Goal: Book appointment/travel/reservation

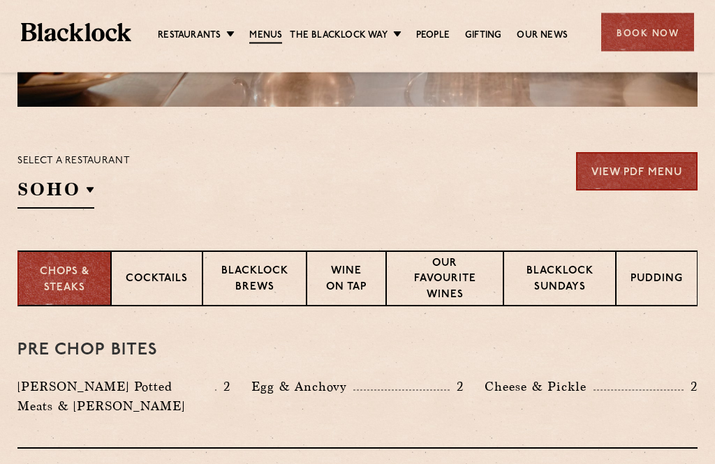
scroll to position [397, 0]
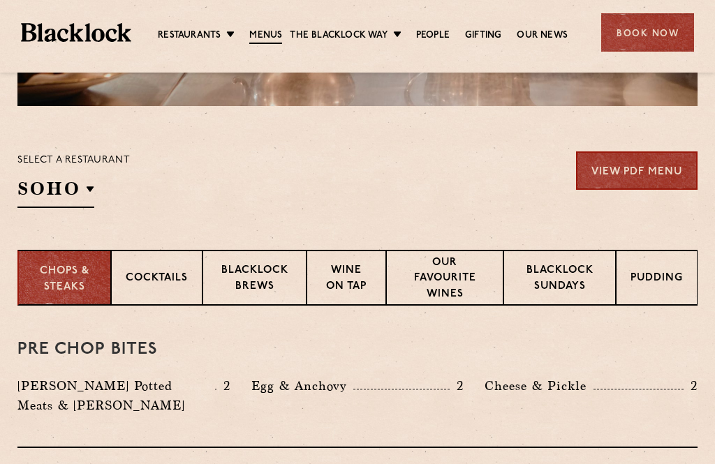
click at [0, 0] on p "City" at bounding box center [0, 0] width 0 height 0
click at [344, 206] on div "Select a restaurant City Soho Birmingham City Shoreditch Covent Garden Canary W…" at bounding box center [357, 179] width 680 height 57
click at [573, 283] on p "Blacklock Sundays" at bounding box center [559, 279] width 83 height 33
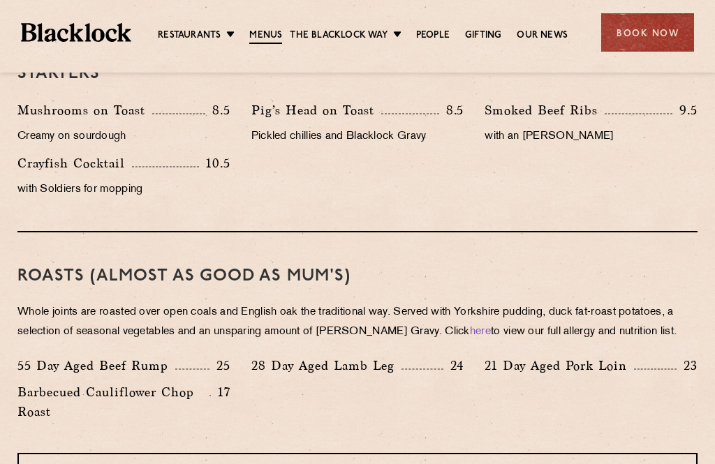
scroll to position [901, 0]
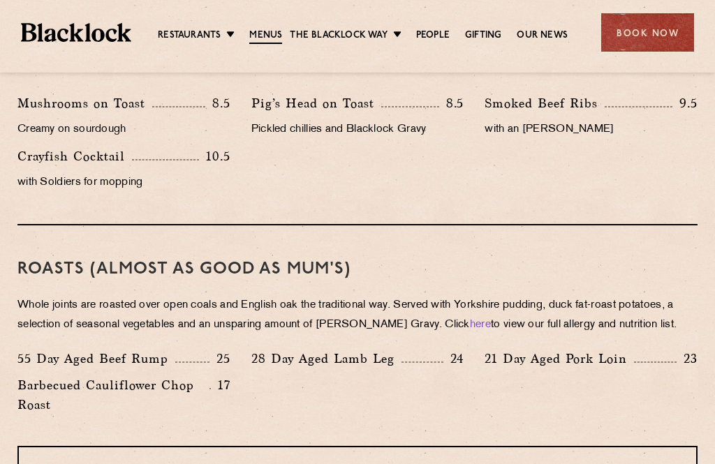
click at [646, 37] on div "Book Now" at bounding box center [647, 32] width 93 height 38
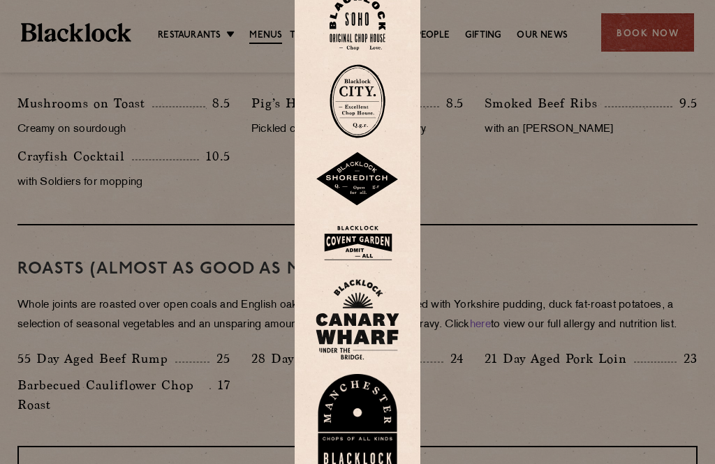
click at [588, 216] on div at bounding box center [357, 232] width 715 height 464
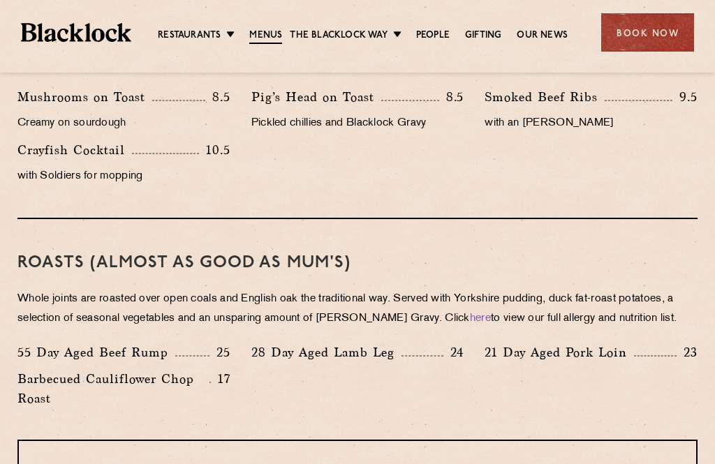
scroll to position [903, 0]
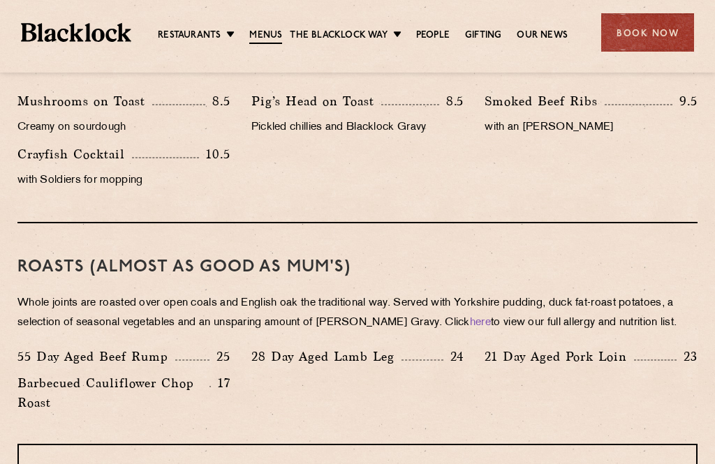
click at [667, 34] on div "Book Now" at bounding box center [647, 32] width 93 height 38
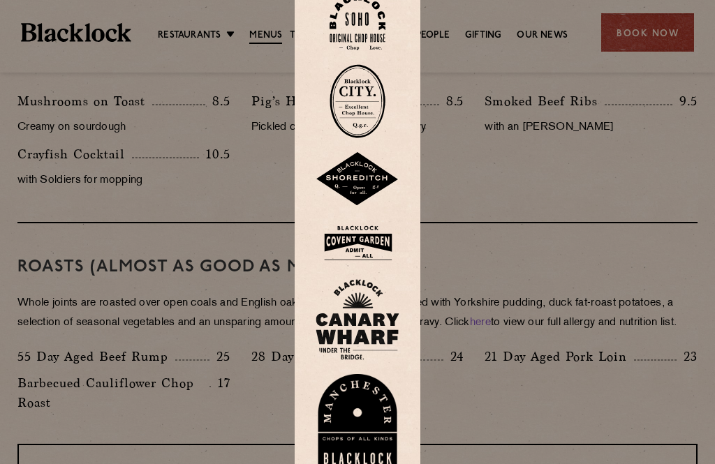
click at [369, 132] on img at bounding box center [357, 101] width 56 height 74
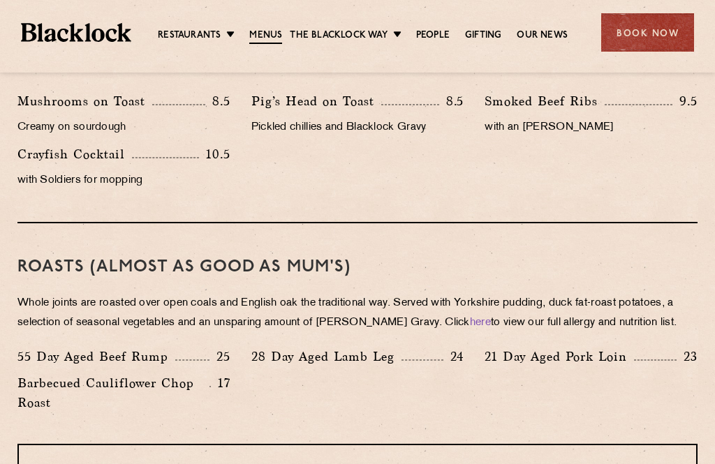
scroll to position [949, 0]
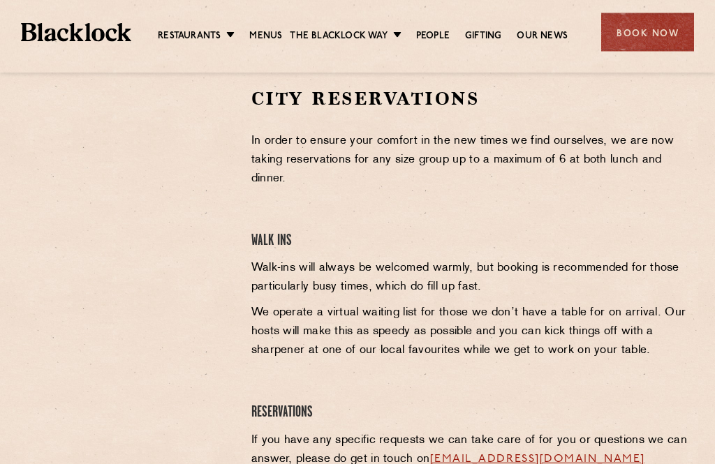
scroll to position [480, 0]
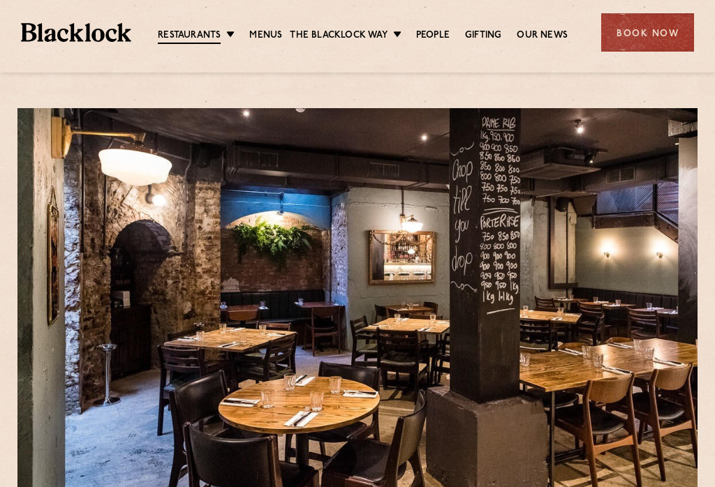
click at [639, 39] on div "Book Now" at bounding box center [647, 32] width 93 height 38
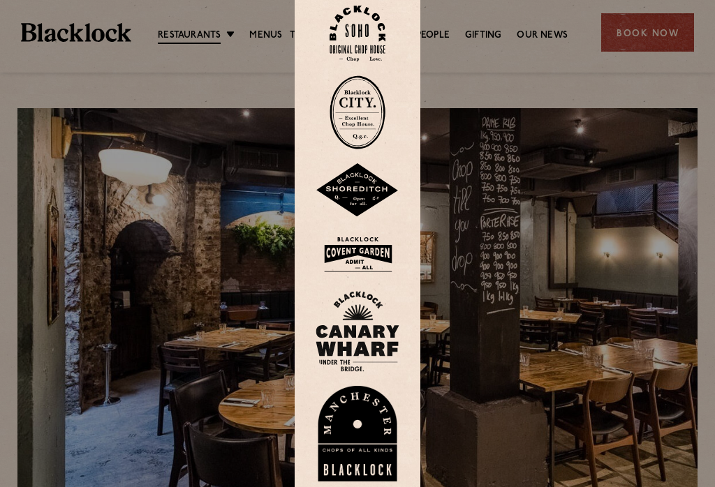
click at [362, 129] on img at bounding box center [357, 112] width 56 height 74
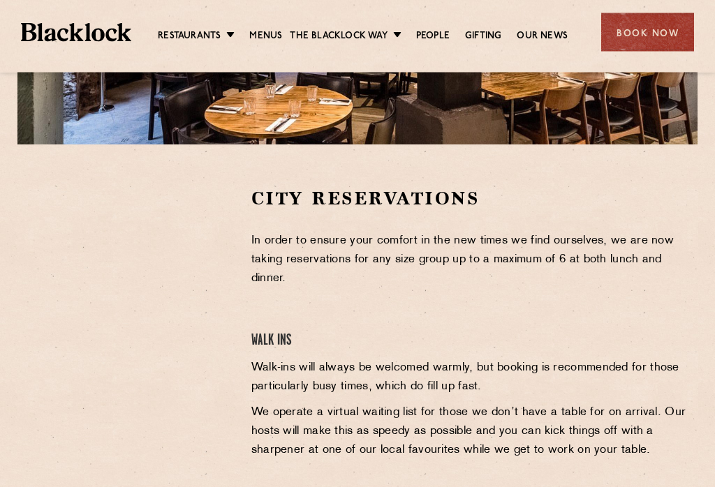
scroll to position [361, 0]
